Goal: Register for event/course

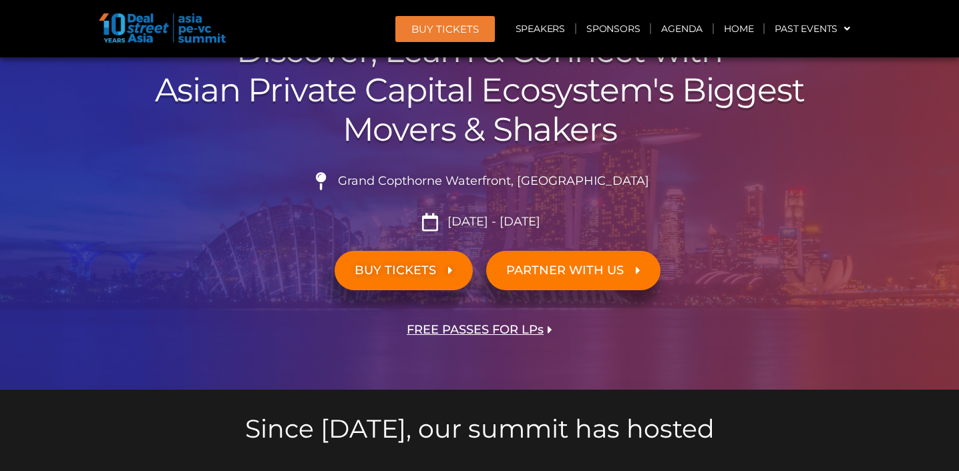
scroll to position [169, 0]
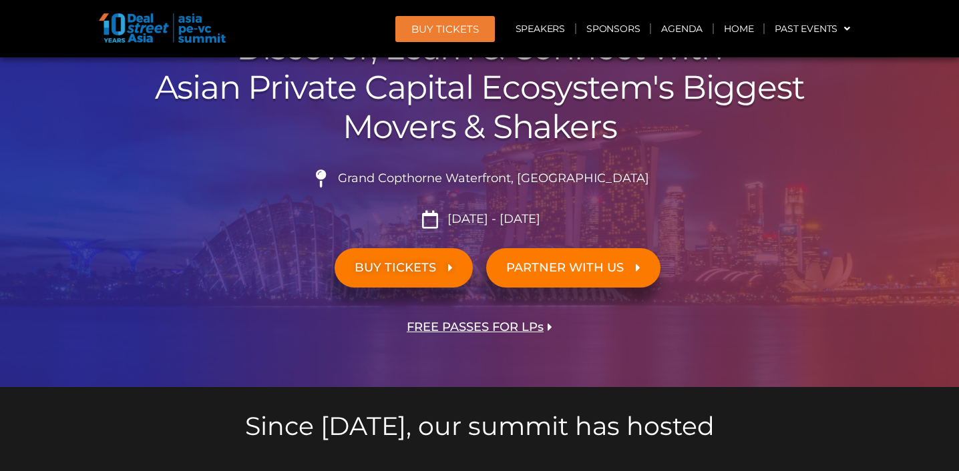
click at [427, 280] on link "BUY TICKETS" at bounding box center [403, 267] width 138 height 39
click at [437, 268] on span "BUY TICKETS" at bounding box center [403, 268] width 98 height 13
click at [446, 264] on span "BUY TICKETS" at bounding box center [403, 268] width 98 height 13
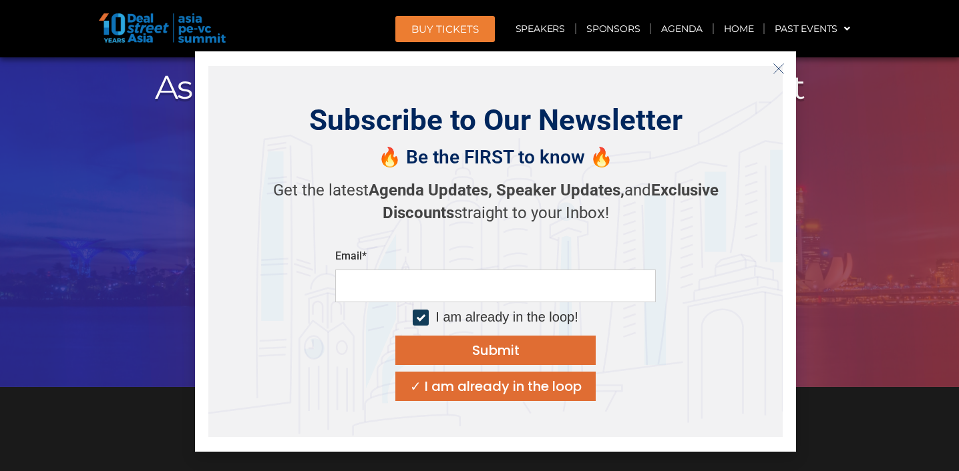
click at [777, 64] on icon "Close" at bounding box center [778, 69] width 12 height 12
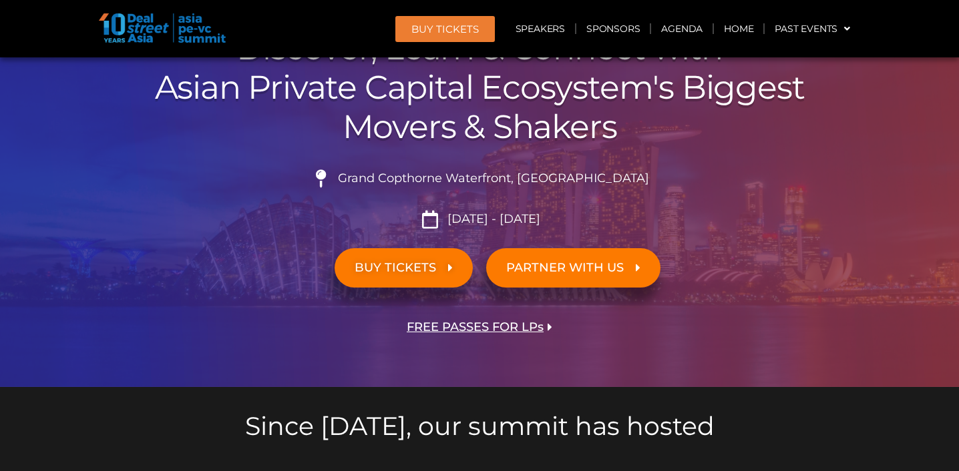
click at [399, 277] on link "BUY TICKETS" at bounding box center [403, 267] width 138 height 39
click at [445, 268] on span "BUY TICKETS" at bounding box center [403, 268] width 98 height 13
click at [467, 328] on span "FREE PASSES FOR LPs" at bounding box center [475, 327] width 137 height 13
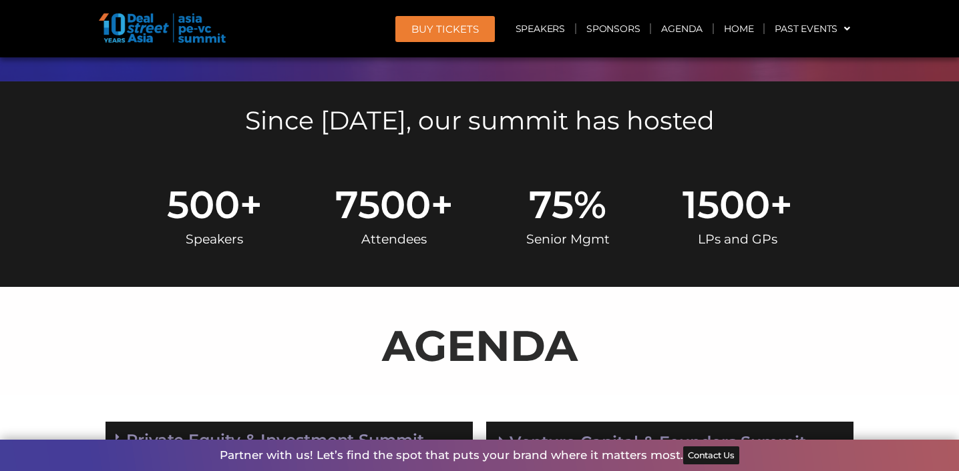
scroll to position [407, 0]
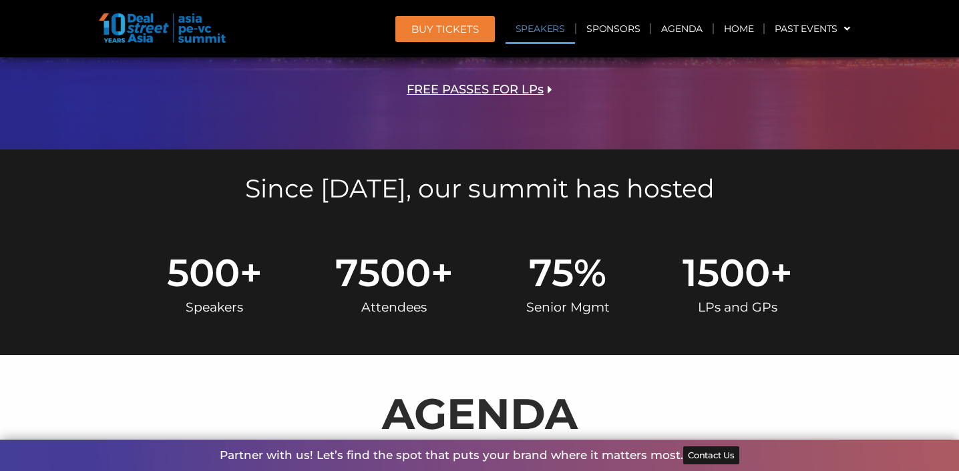
click at [531, 36] on link "Speakers" at bounding box center [539, 28] width 69 height 31
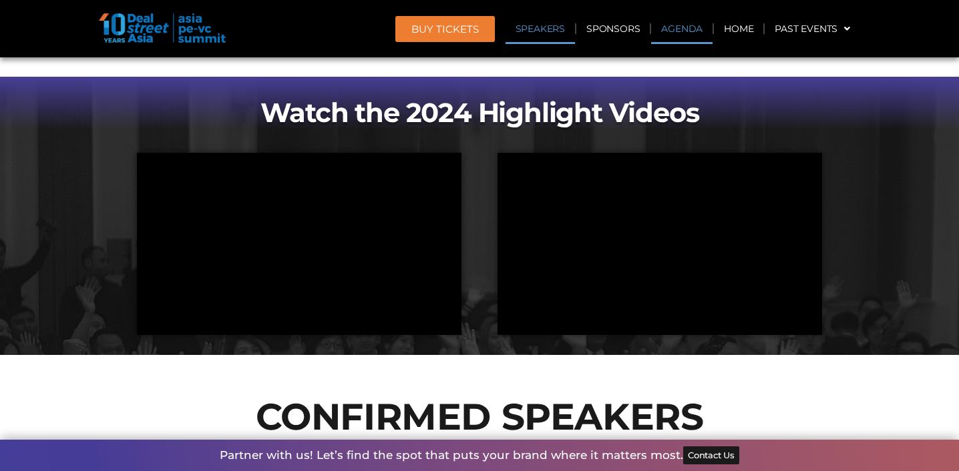
scroll to position [1463, 0]
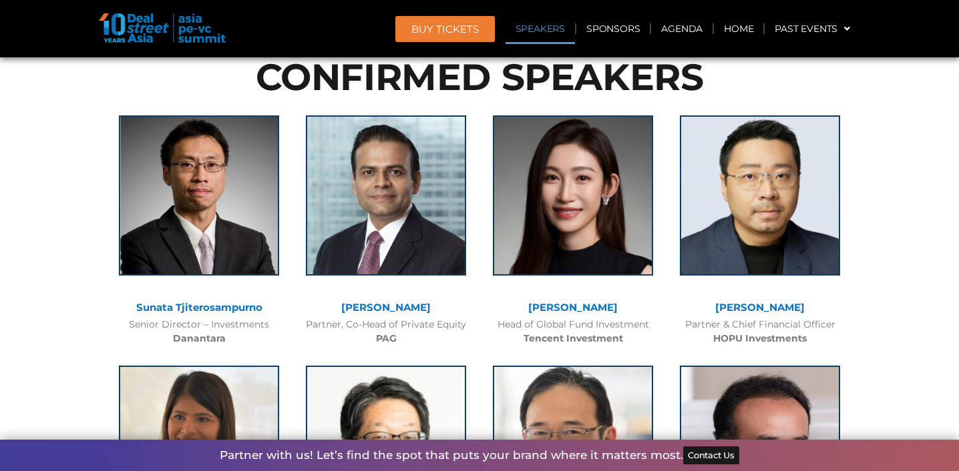
click at [447, 28] on span "BUY Tickets" at bounding box center [444, 29] width 67 height 10
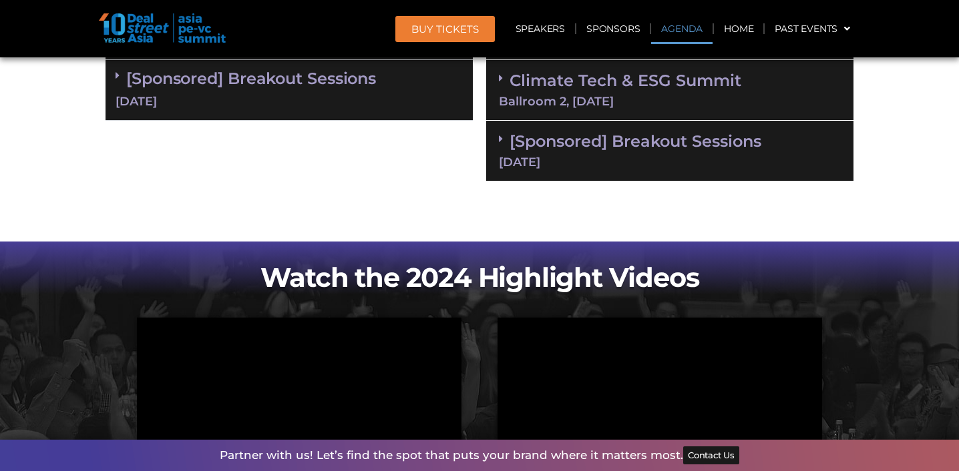
scroll to position [956, 0]
